Goal: Find specific page/section: Locate a particular part of the current website

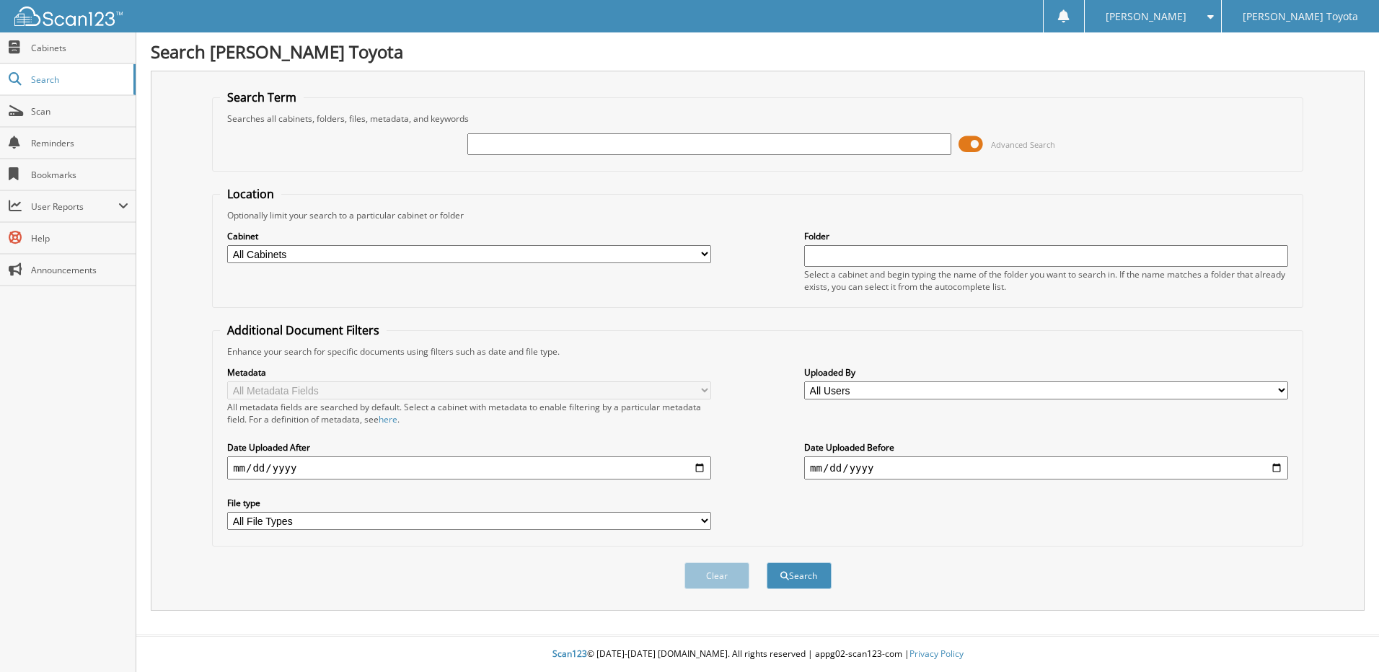
click at [535, 149] on input "text" at bounding box center [709, 144] width 484 height 22
type input "326710"
click at [814, 571] on button "Search" at bounding box center [799, 576] width 65 height 27
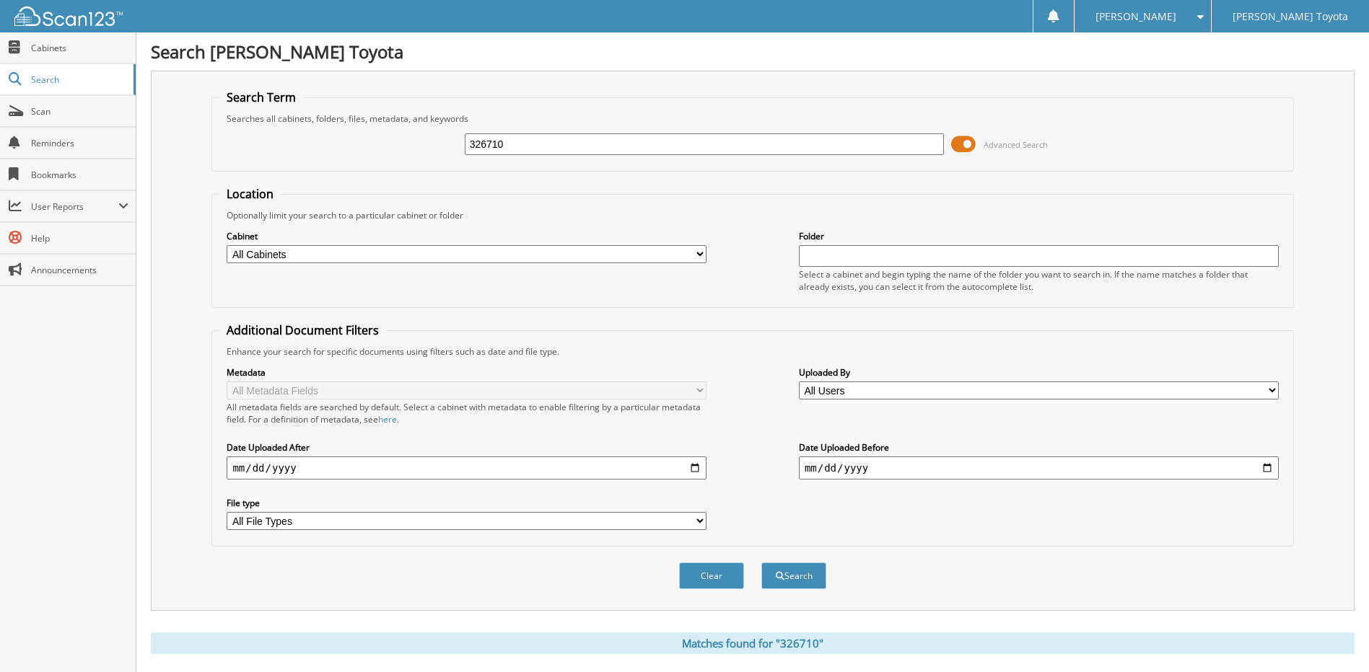
click at [837, 574] on div "Clear Search" at bounding box center [751, 576] width 1081 height 58
click at [825, 571] on button "Search" at bounding box center [793, 576] width 65 height 27
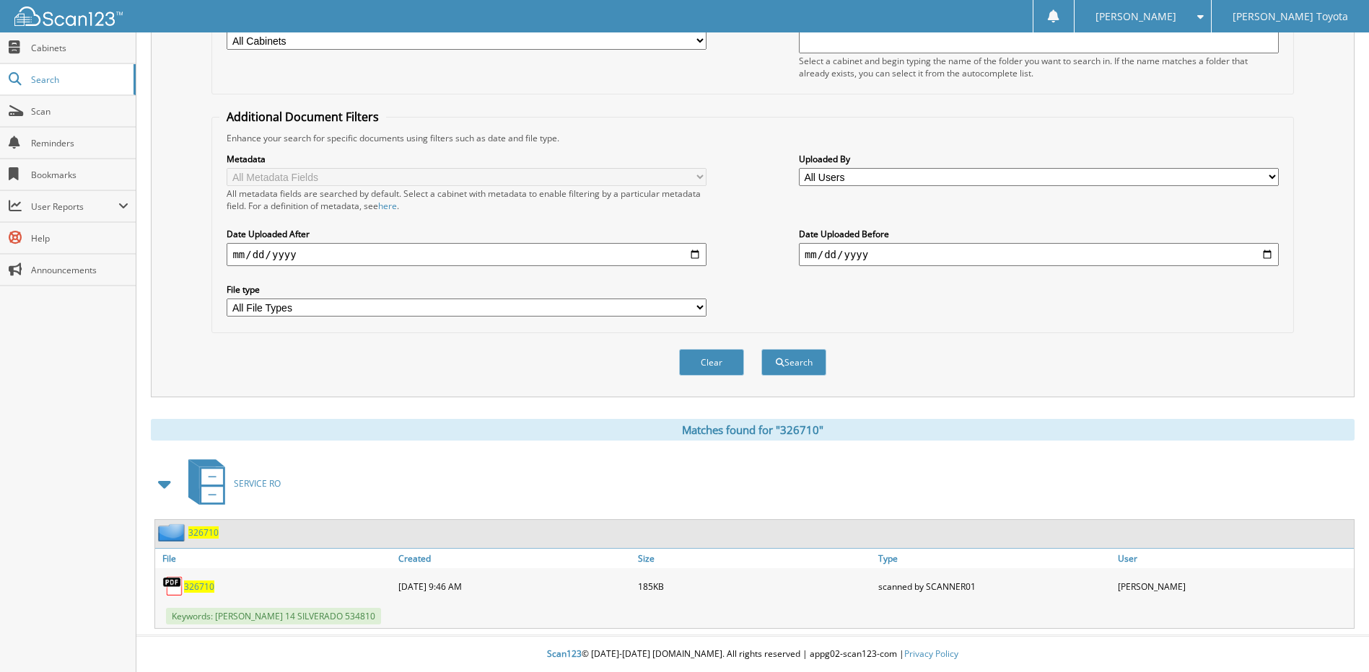
click at [192, 587] on span "326710" at bounding box center [199, 587] width 30 height 12
click at [175, 585] on img at bounding box center [173, 587] width 22 height 22
click at [169, 580] on img at bounding box center [173, 587] width 22 height 22
drag, startPoint x: 169, startPoint y: 580, endPoint x: 170, endPoint y: 608, distance: 28.1
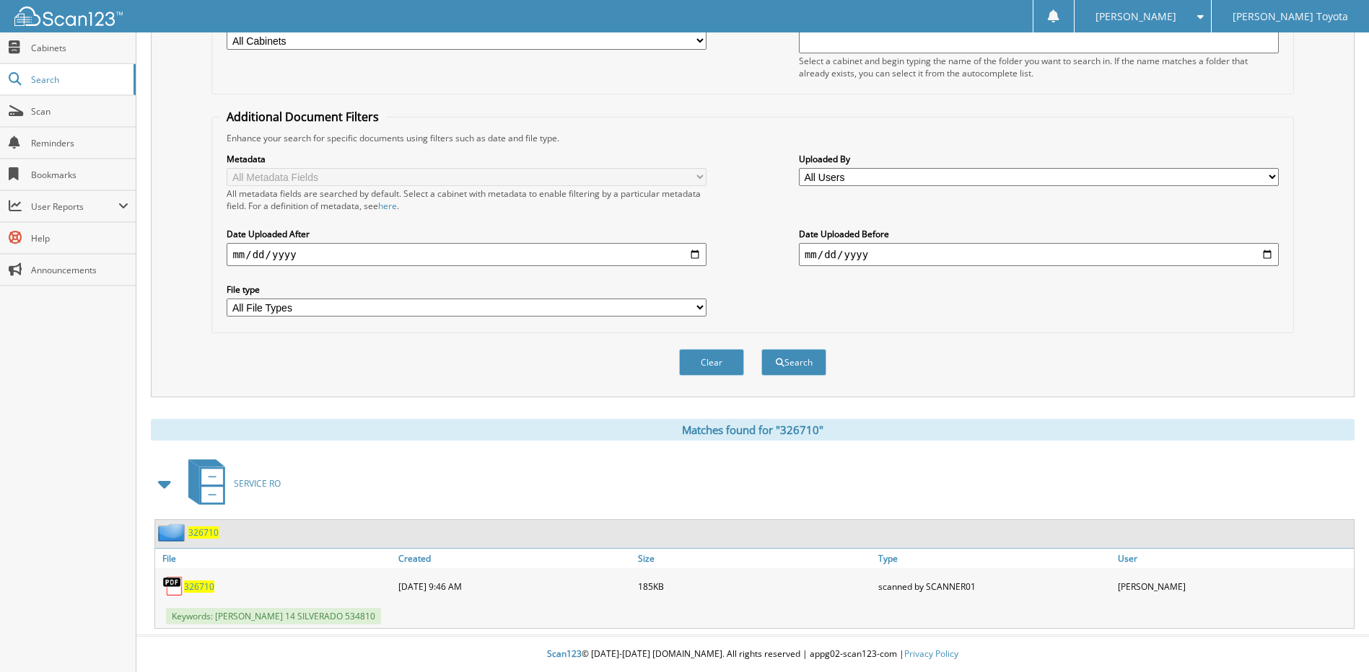
click at [170, 608] on div "326710 09-13-2025 9:46 AM 185KB Keywords: BRIAN COOK 14 SILVERADO 534810" at bounding box center [754, 598] width 1198 height 60
click at [35, 109] on span "Scan" at bounding box center [79, 111] width 97 height 12
